Goal: Task Accomplishment & Management: Complete application form

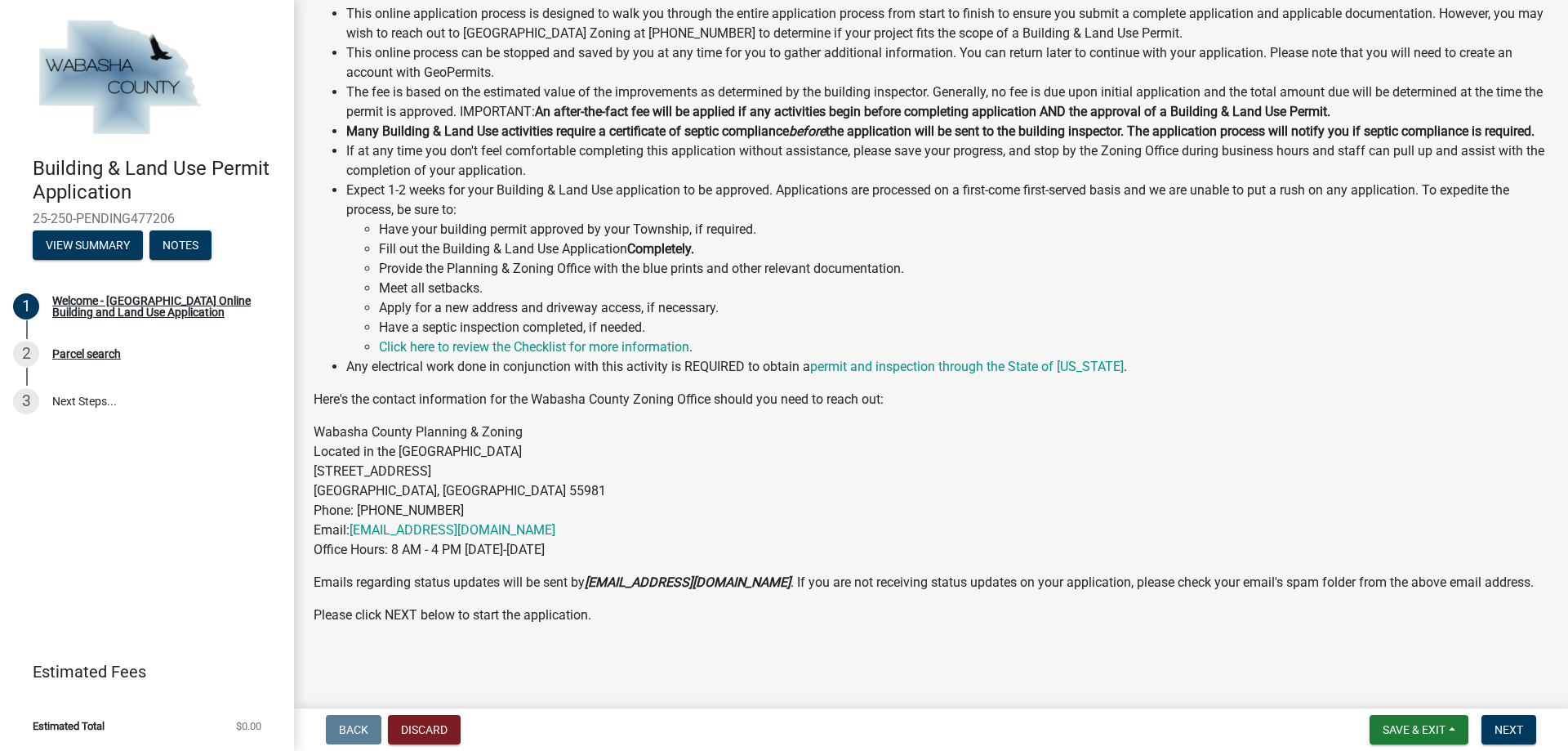
scroll to position [408, 0]
click at [1518, 732] on span "Next" at bounding box center [1509, 729] width 29 height 13
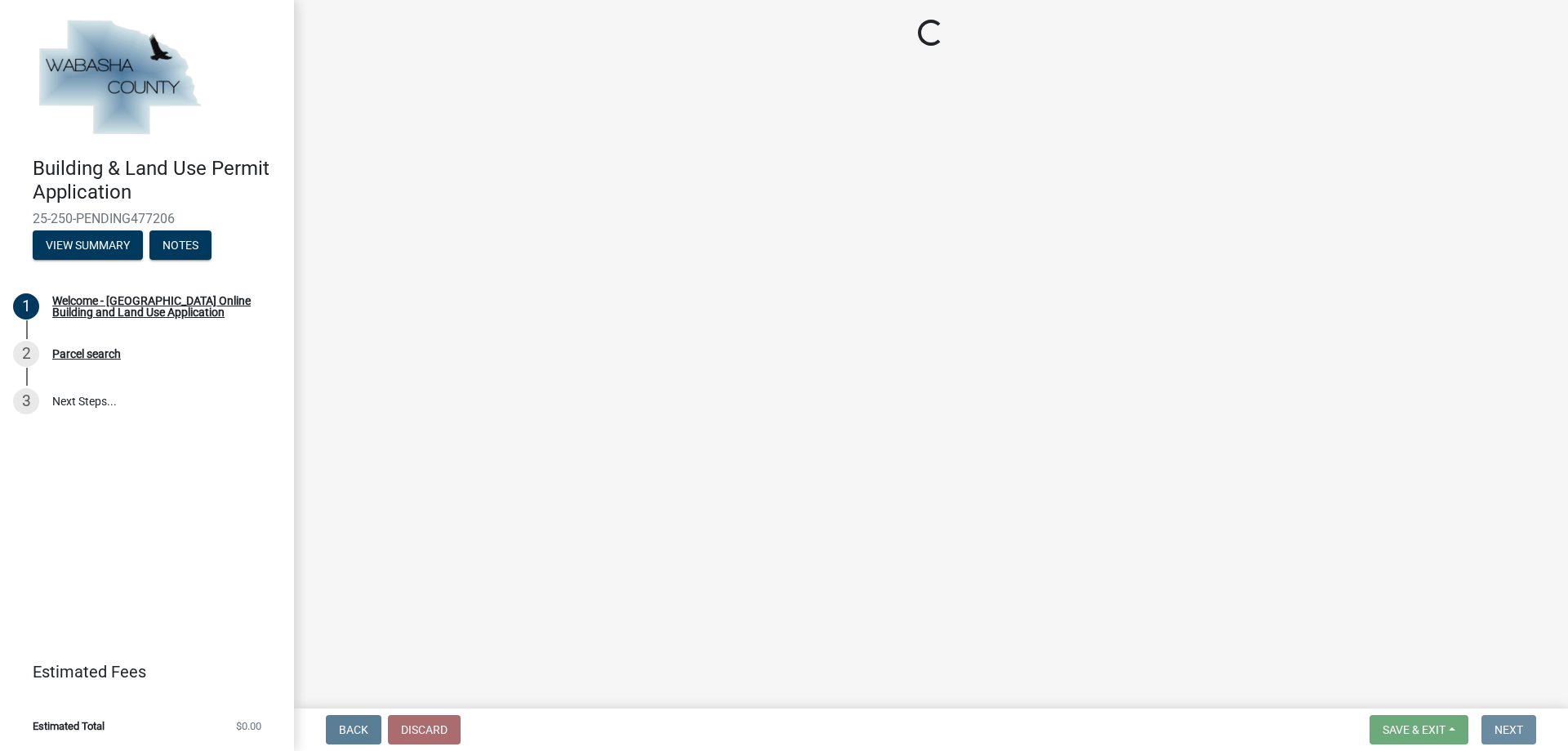
scroll to position [0, 0]
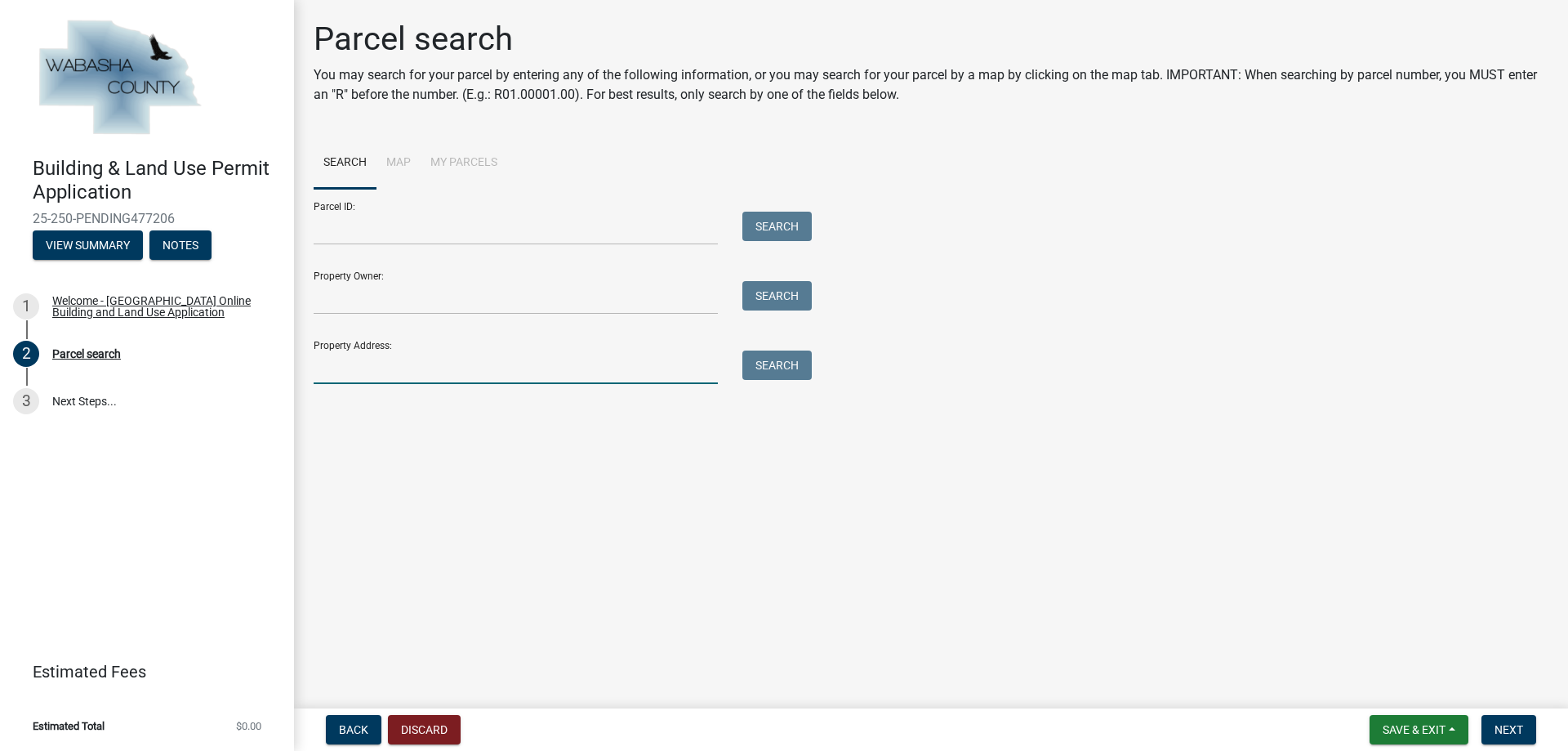
click at [325, 367] on input "Property Address:" at bounding box center [516, 367] width 405 height 33
type input "[STREET_ADDRESS]"
click at [777, 369] on button "Search" at bounding box center [777, 365] width 69 height 30
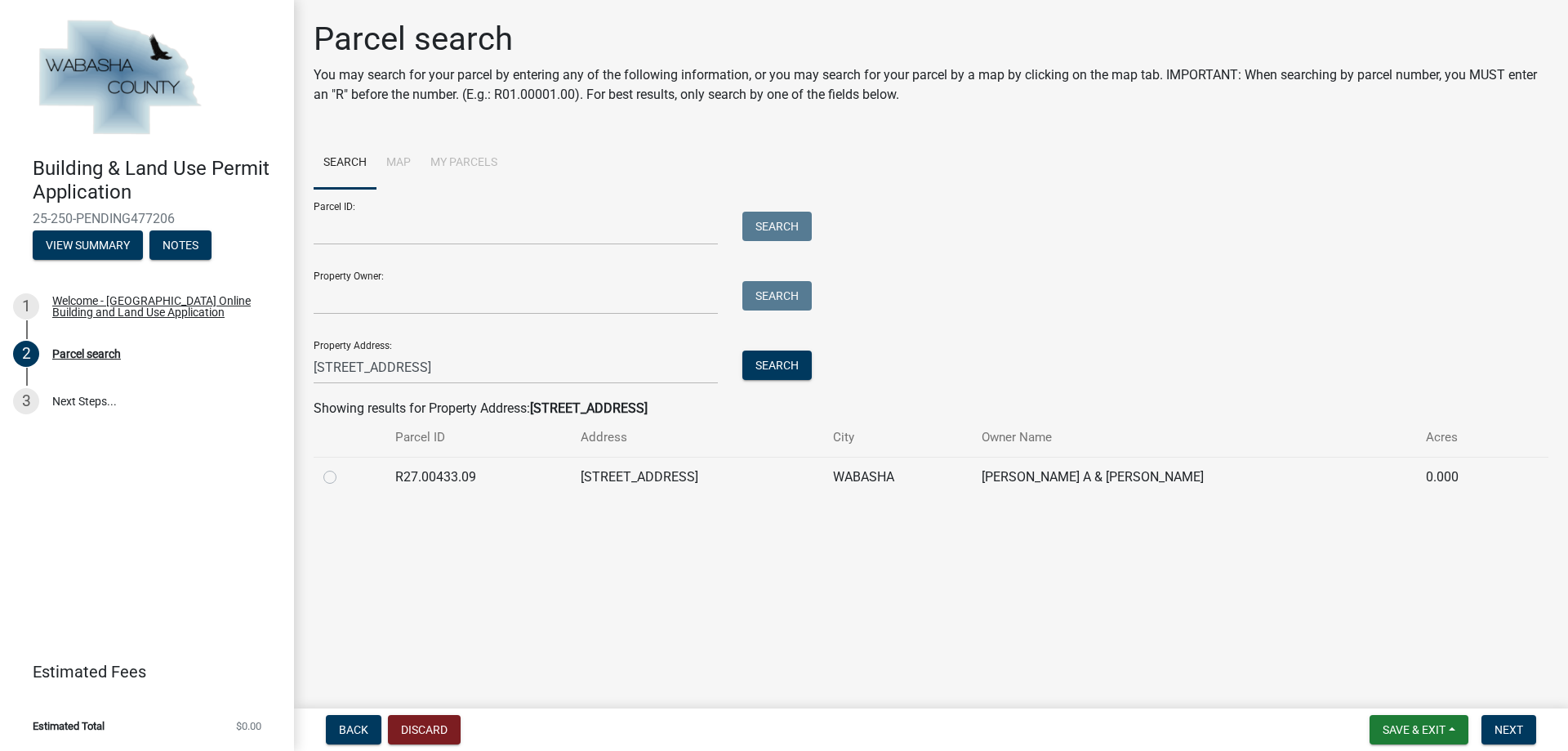
click at [343, 468] on label at bounding box center [343, 468] width 0 height 0
click at [343, 476] on input "radio" at bounding box center [349, 473] width 11 height 11
radio input "true"
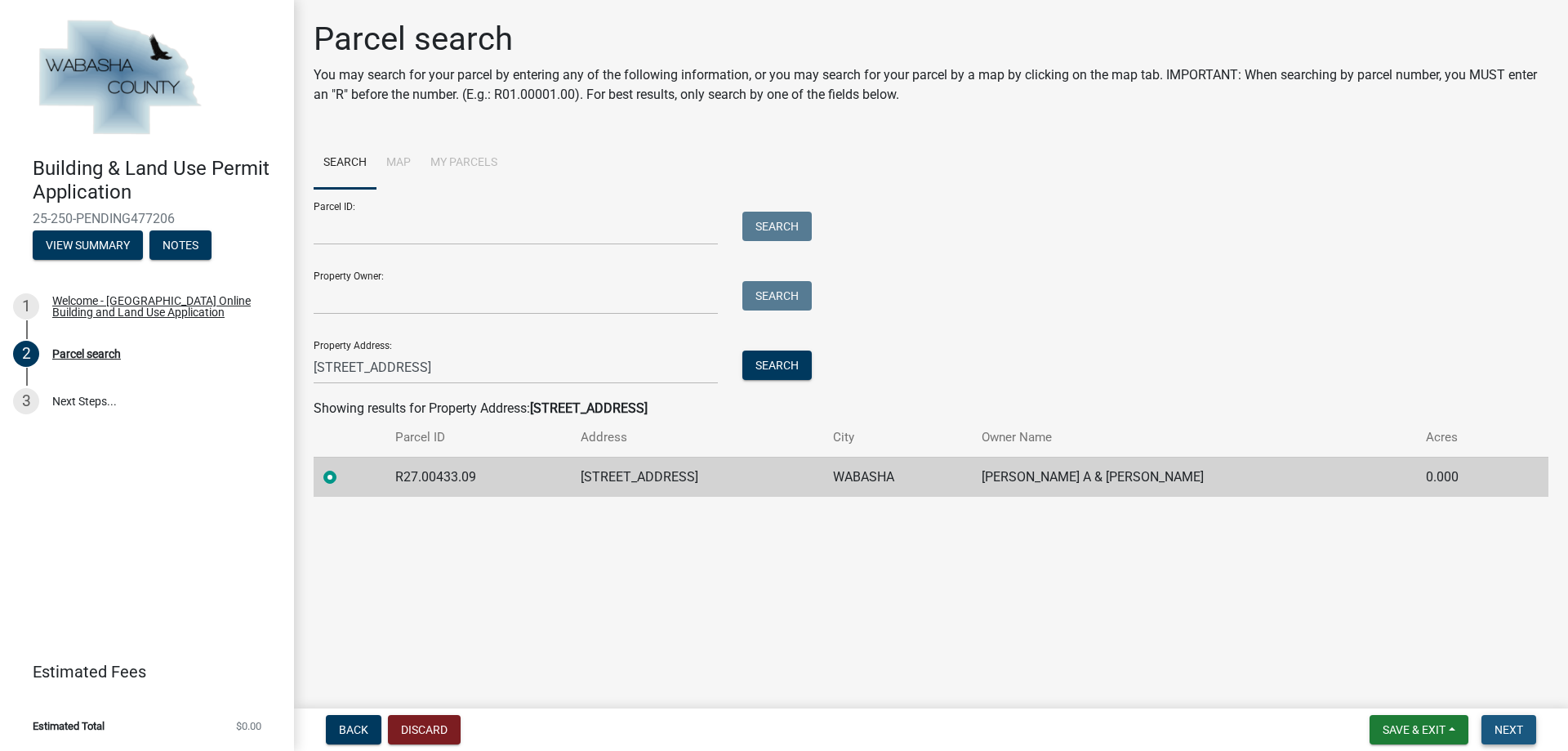
click at [1510, 735] on span "Next" at bounding box center [1509, 729] width 29 height 13
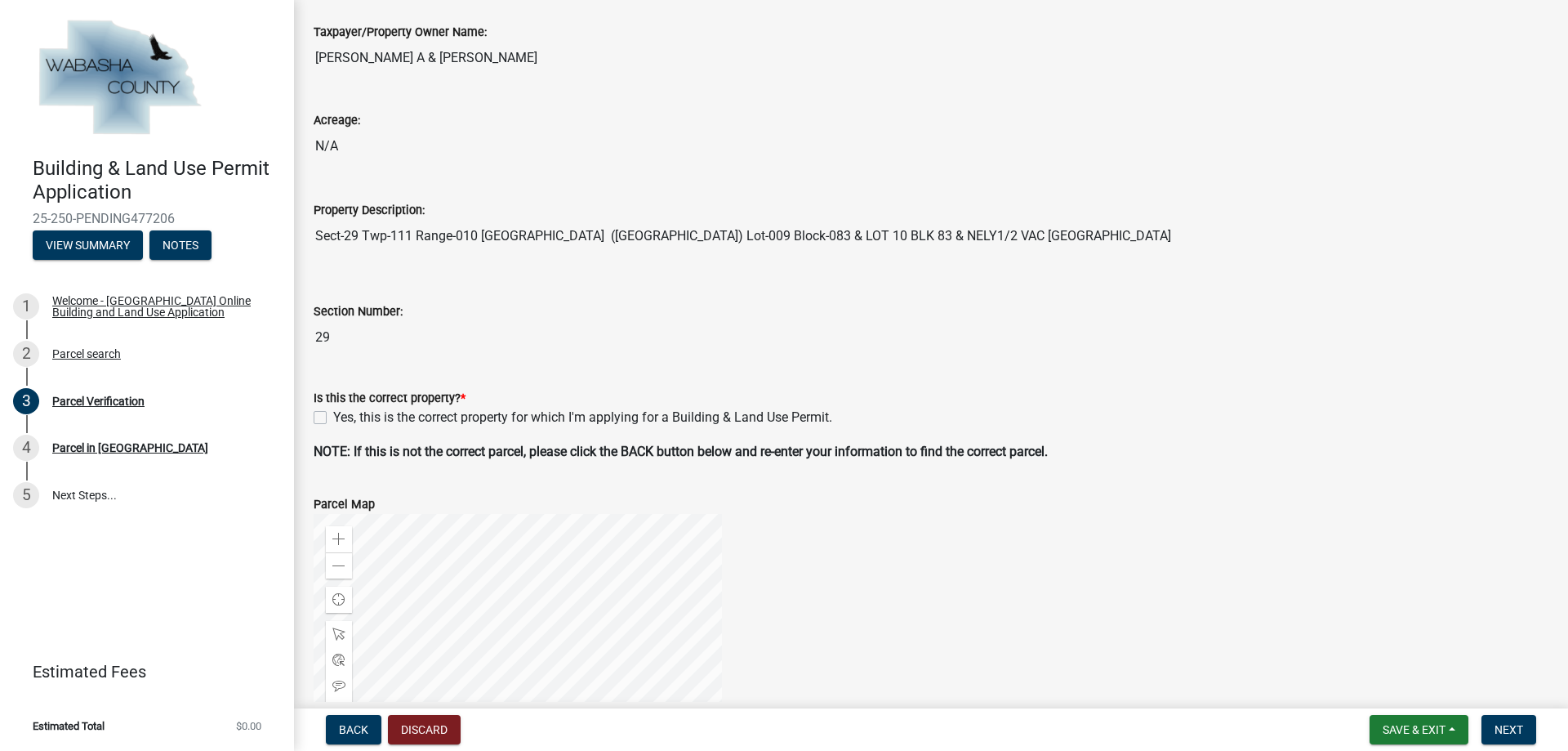
scroll to position [164, 0]
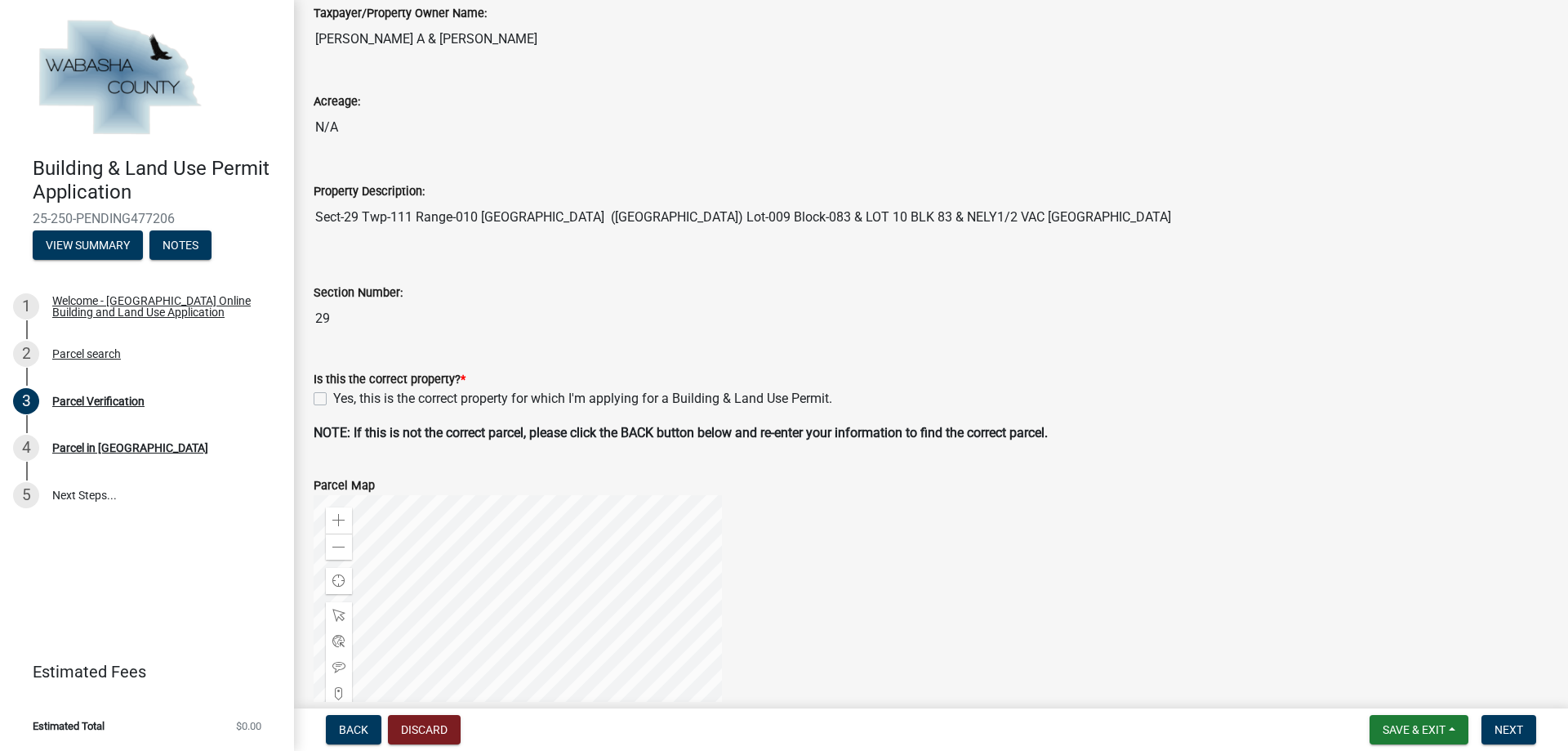
click at [334, 398] on label "Yes, this is the correct property for which I'm applying for a Building & Land …" at bounding box center [583, 398] width 499 height 20
click at [334, 398] on input "Yes, this is the correct property for which I'm applying for a Building & Land …" at bounding box center [339, 394] width 11 height 11
checkbox input "true"
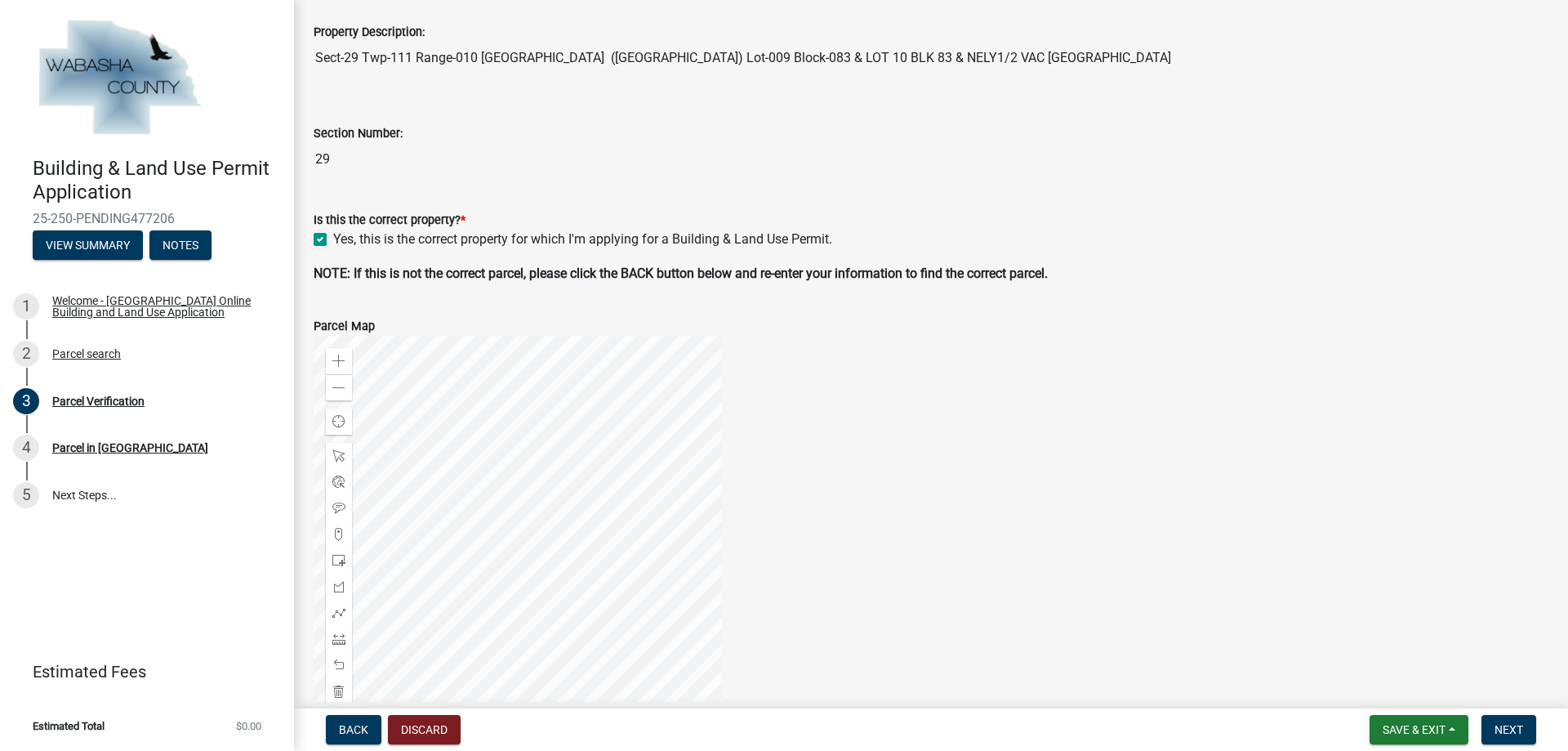
scroll to position [326, 0]
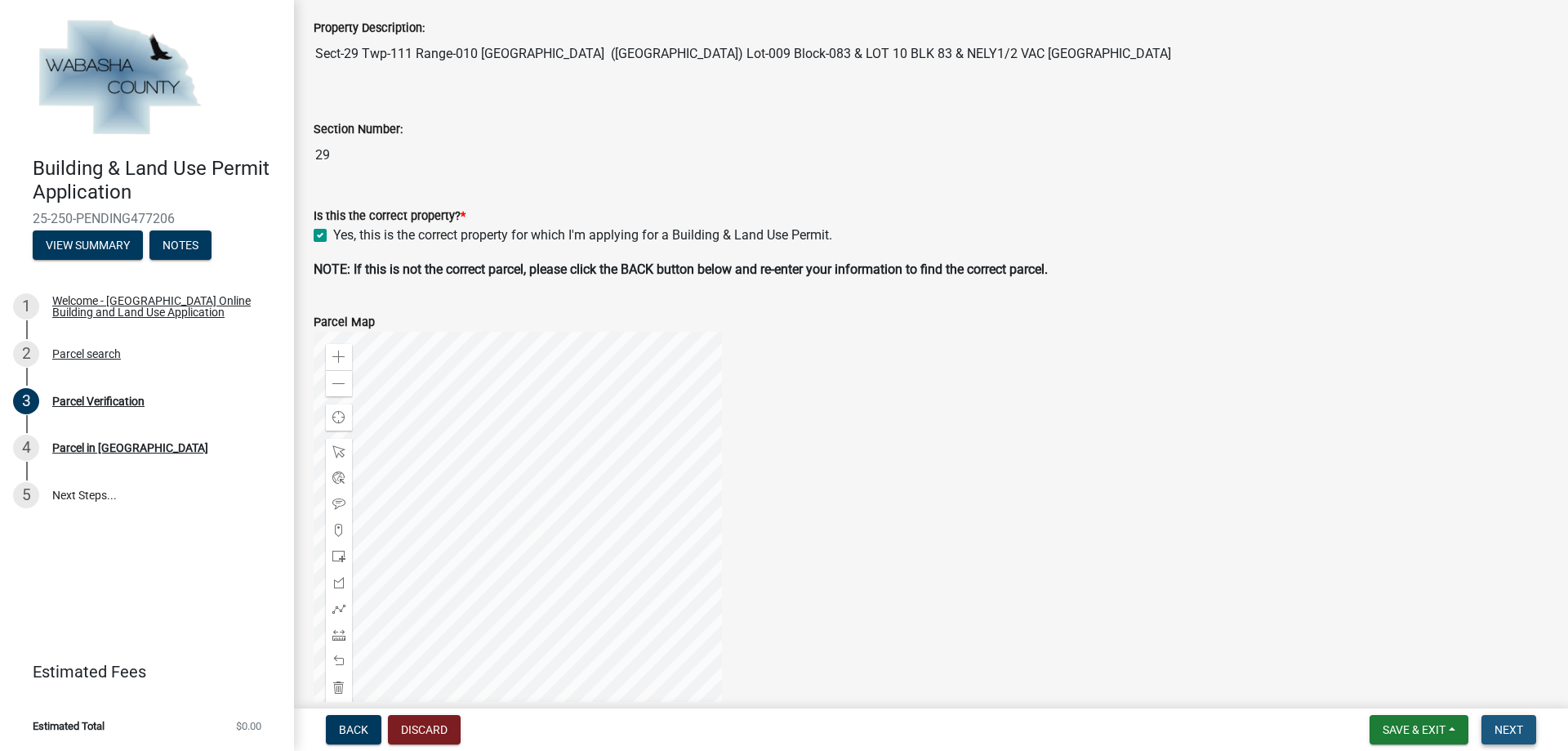
click at [1512, 733] on span "Next" at bounding box center [1509, 729] width 29 height 13
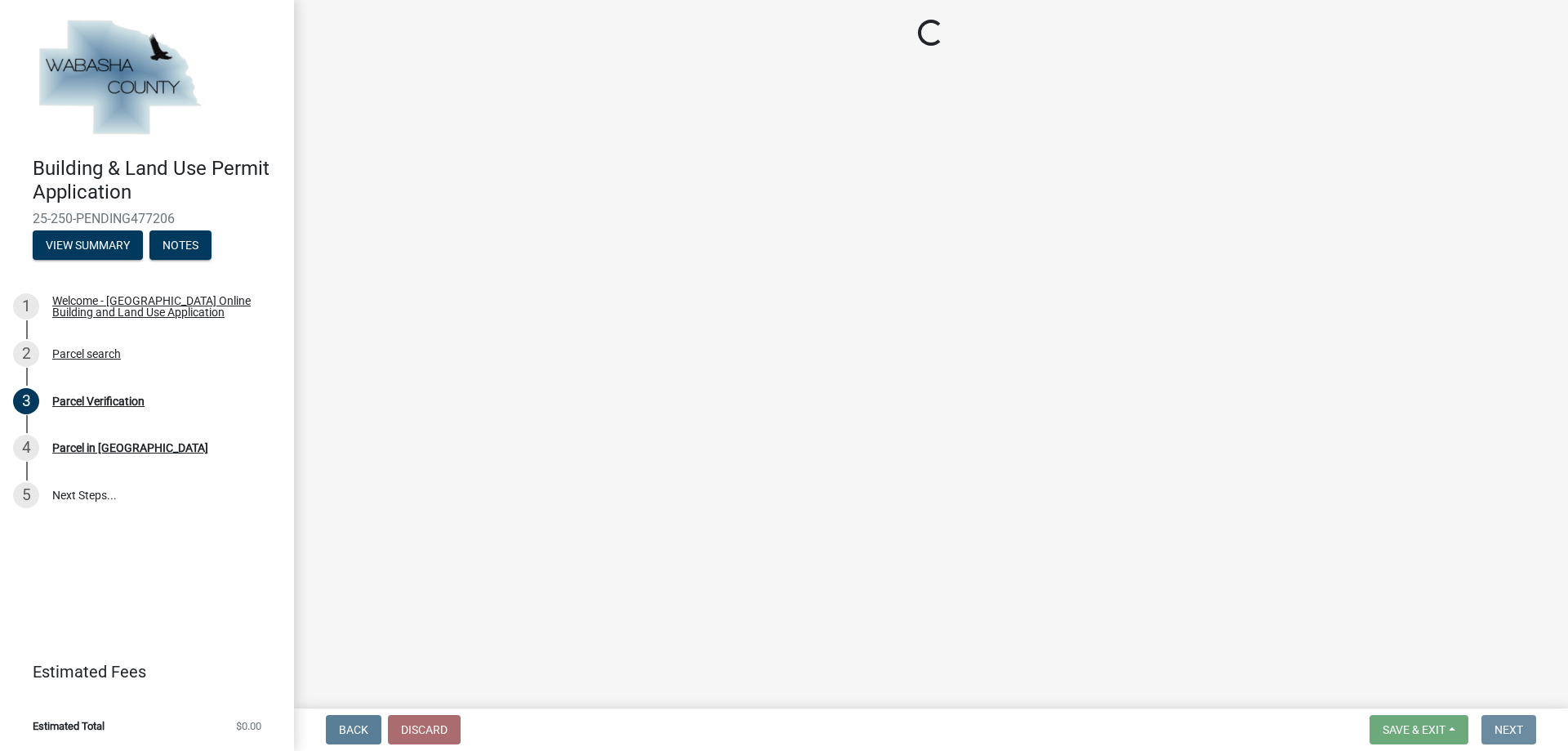
scroll to position [0, 0]
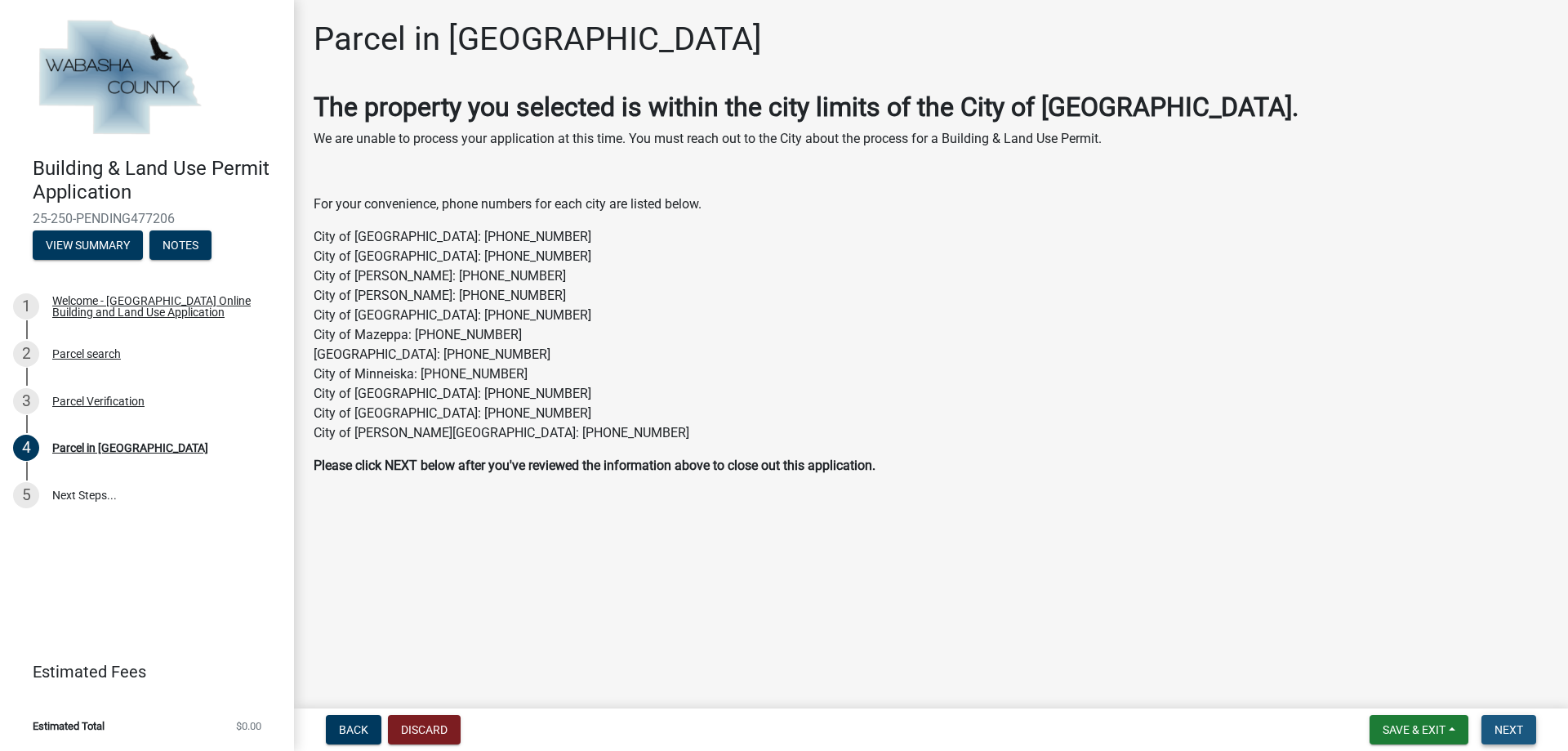
click at [1510, 728] on span "Next" at bounding box center [1509, 729] width 29 height 13
